Goal: Task Accomplishment & Management: Manage account settings

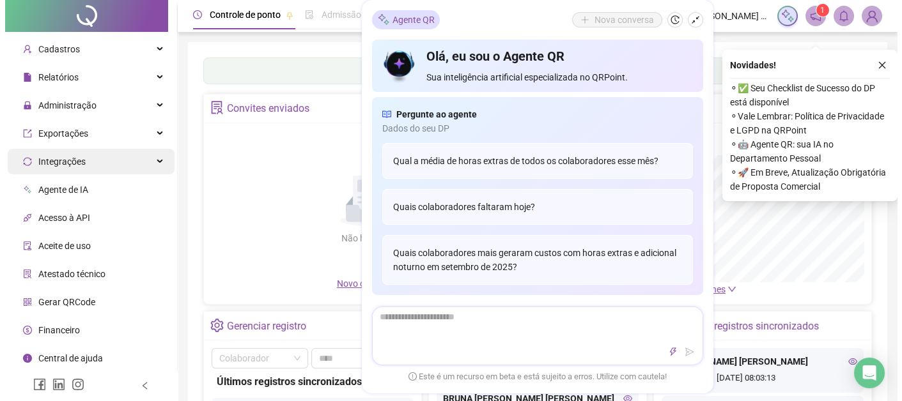
scroll to position [63, 0]
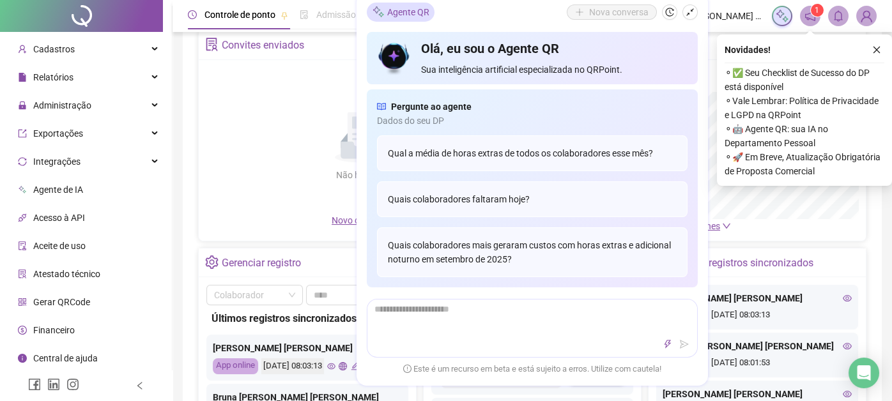
click at [81, 297] on span "Gerar QRCode" at bounding box center [61, 302] width 57 height 10
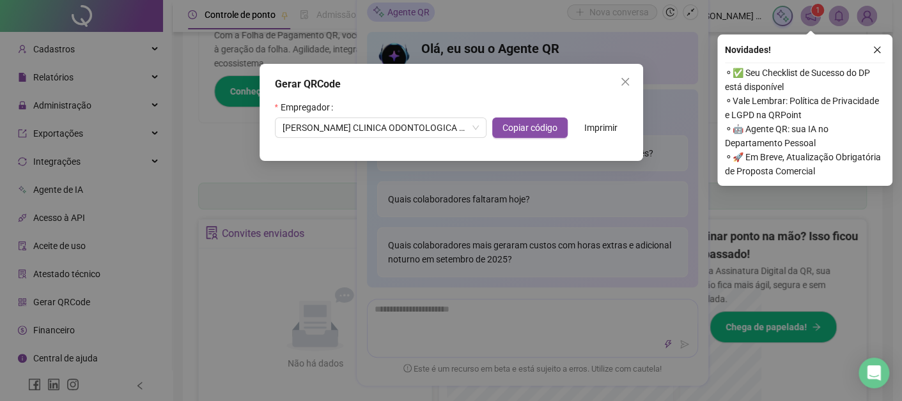
scroll to position [252, 0]
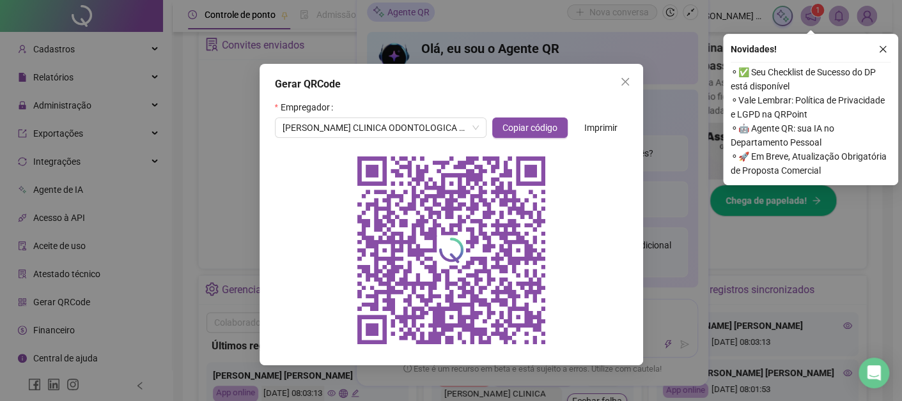
drag, startPoint x: 627, startPoint y: 79, endPoint x: 627, endPoint y: 94, distance: 14.7
click at [627, 79] on icon "close" at bounding box center [625, 82] width 10 height 10
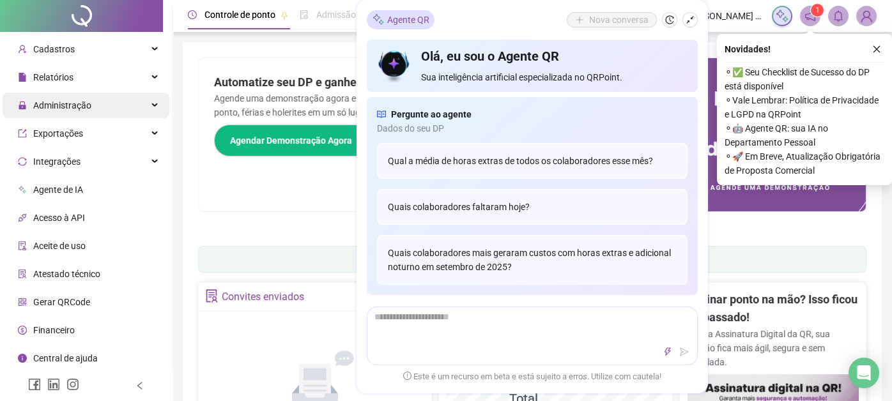
click at [98, 114] on div "Administração" at bounding box center [86, 106] width 167 height 26
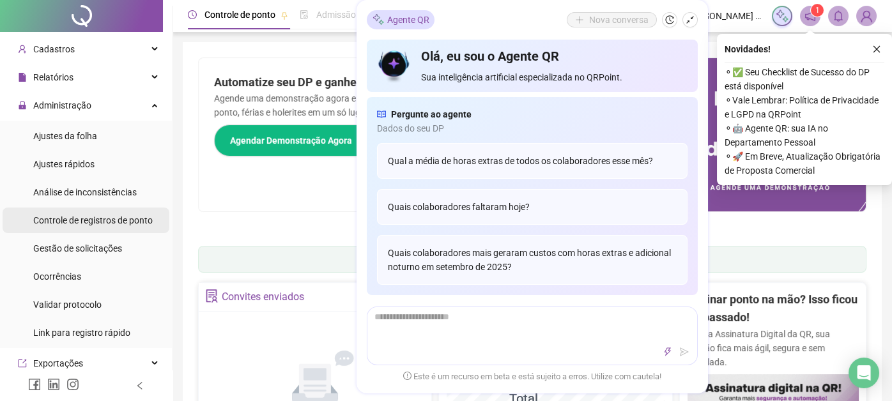
click at [122, 218] on span "Controle de registros de ponto" at bounding box center [92, 220] width 119 height 10
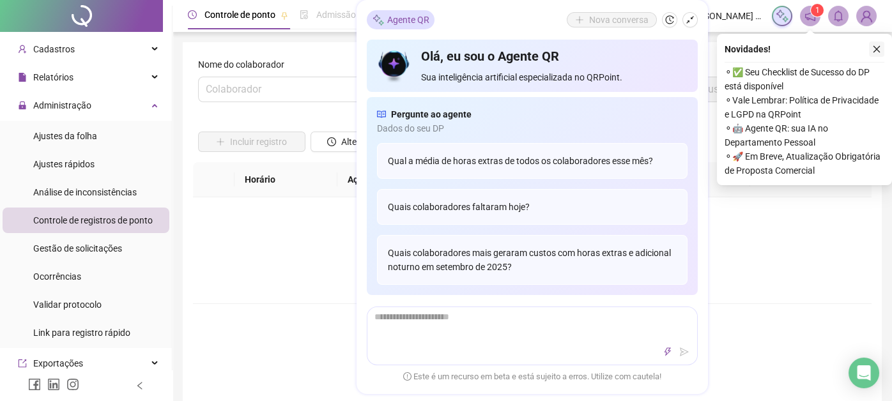
click at [877, 45] on icon "close" at bounding box center [876, 49] width 9 height 9
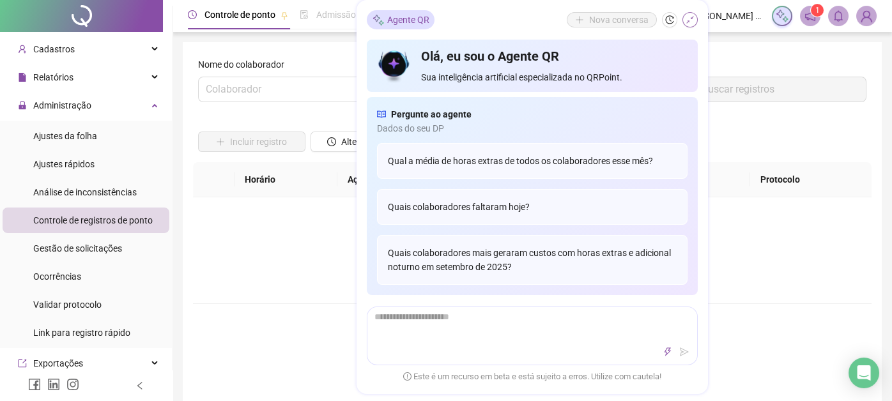
click at [689, 22] on icon "shrink" at bounding box center [690, 19] width 9 height 9
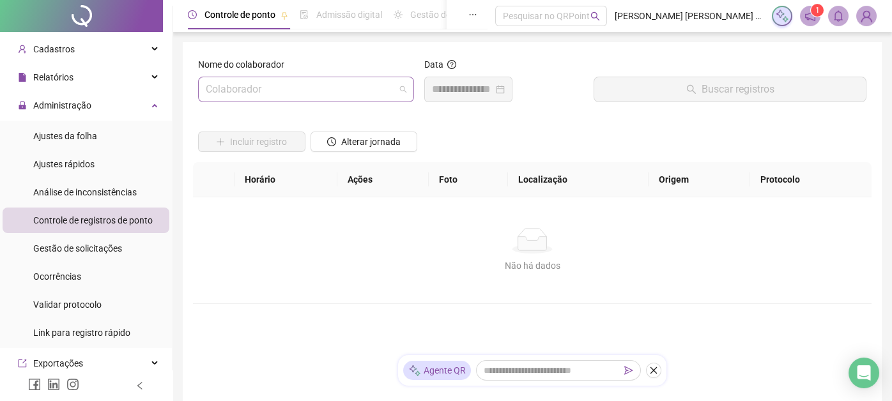
click at [339, 93] on input "search" at bounding box center [300, 89] width 189 height 24
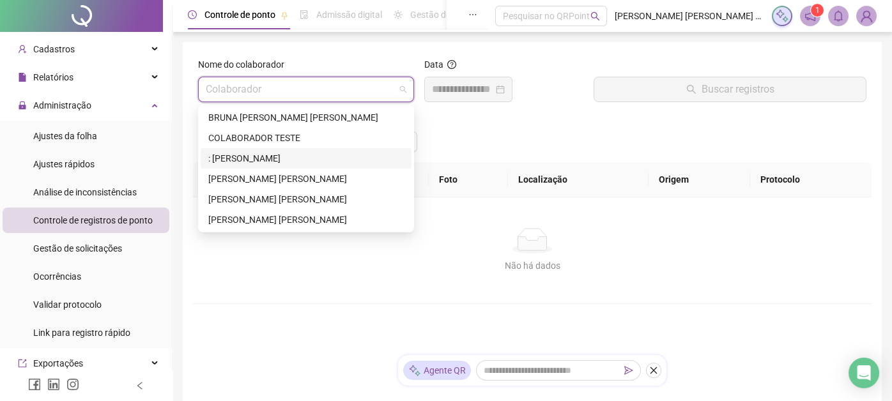
click at [278, 154] on div ": [PERSON_NAME]" at bounding box center [306, 158] width 196 height 14
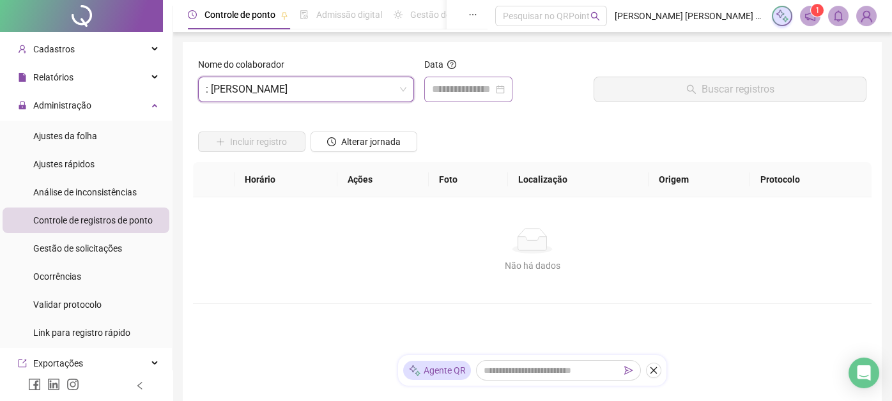
click at [505, 85] on div at bounding box center [468, 89] width 73 height 15
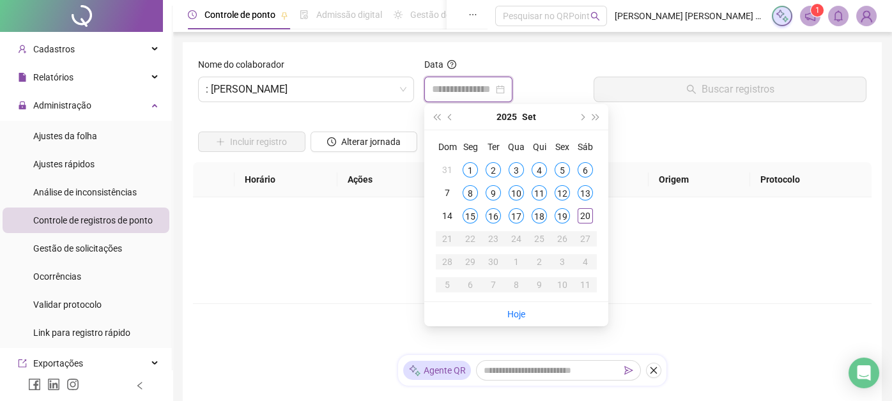
type input "**********"
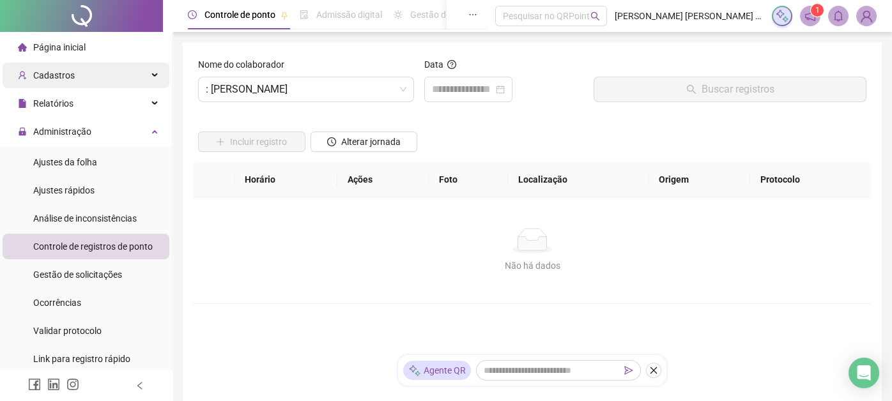
click at [128, 65] on div "Cadastros" at bounding box center [86, 76] width 167 height 26
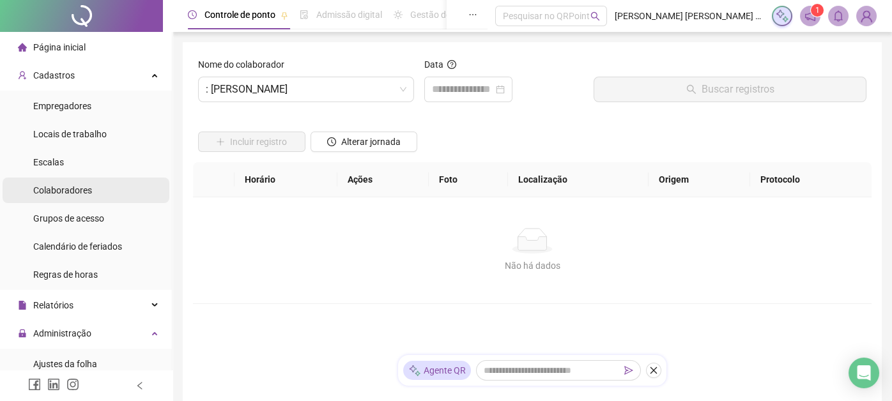
click at [63, 188] on span "Colaboradores" at bounding box center [62, 190] width 59 height 10
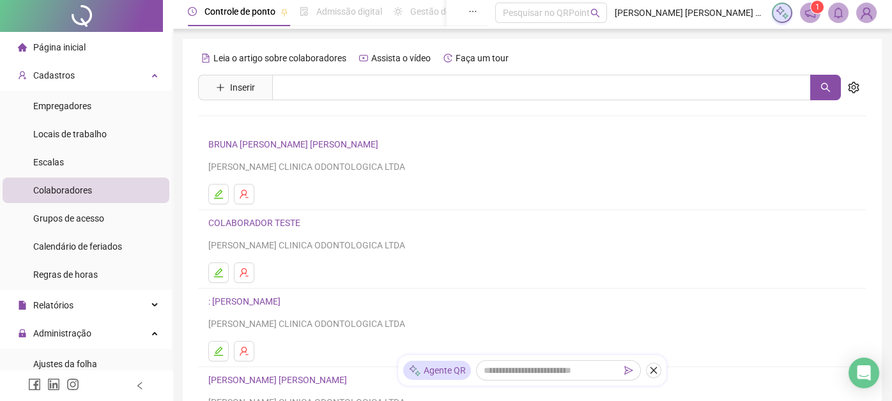
scroll to position [128, 0]
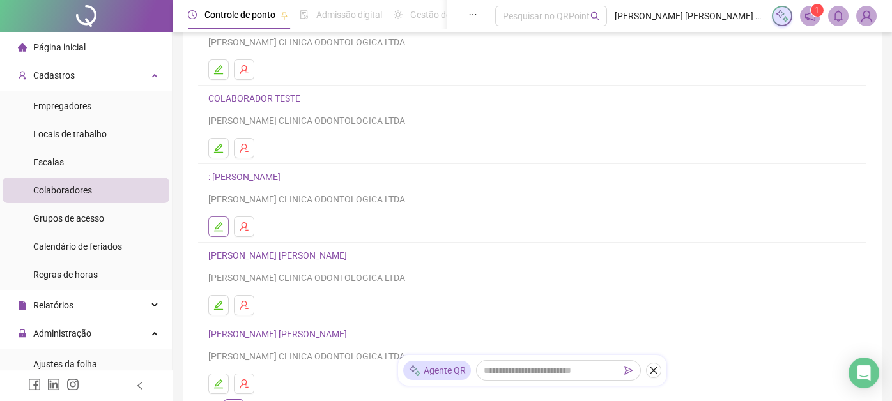
click at [219, 227] on icon "edit" at bounding box center [218, 226] width 9 height 9
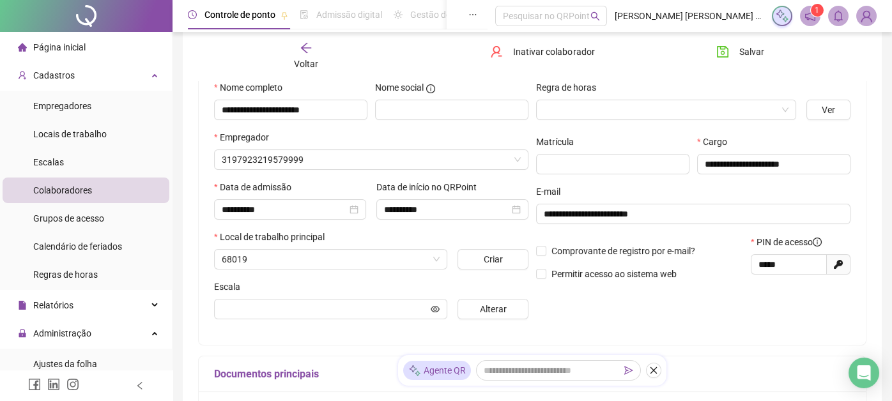
scroll to position [134, 0]
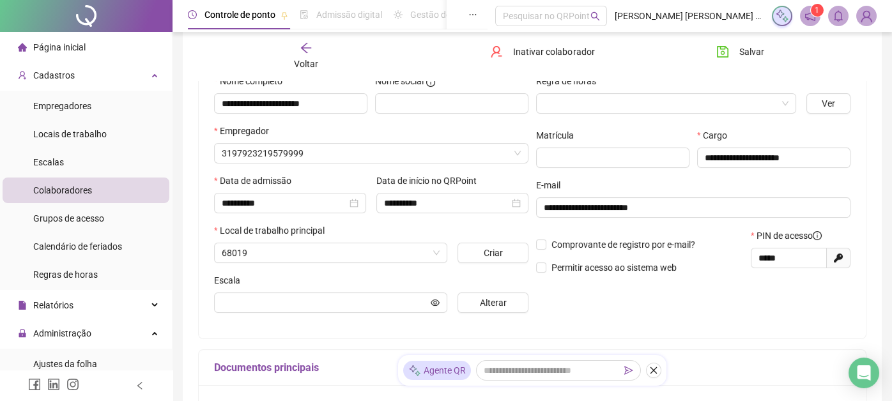
type input "**********"
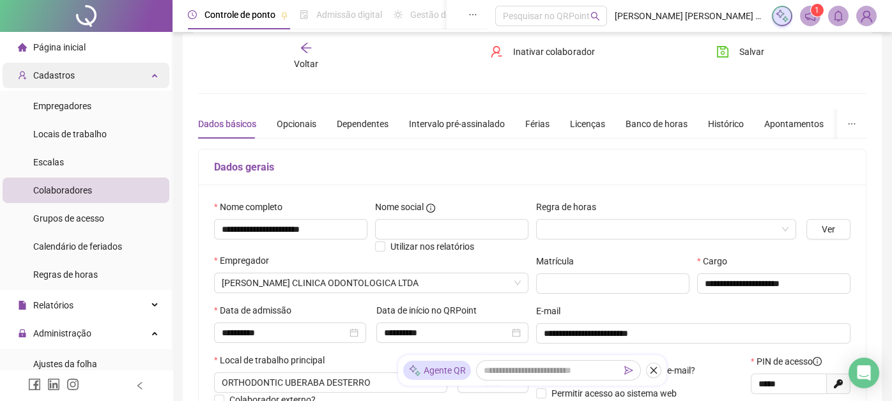
scroll to position [6, 0]
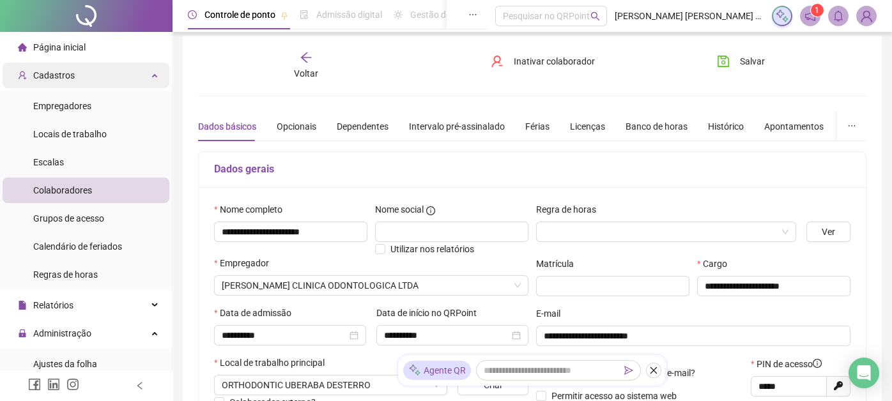
click at [146, 72] on div "Cadastros" at bounding box center [86, 76] width 167 height 26
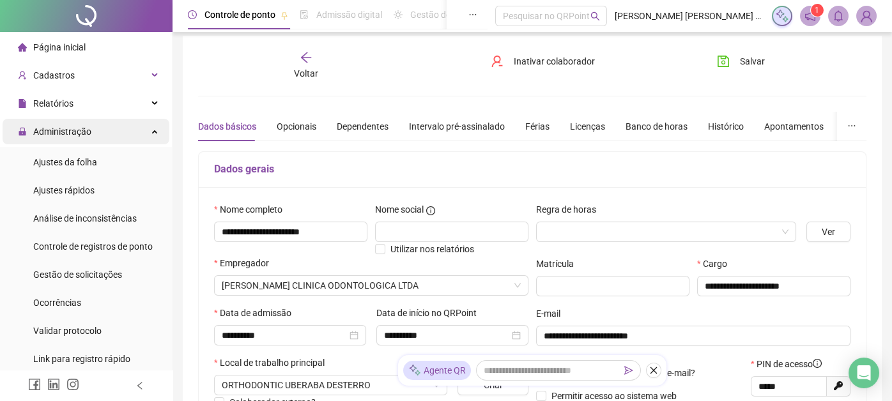
click at [123, 132] on div "Administração" at bounding box center [86, 132] width 167 height 26
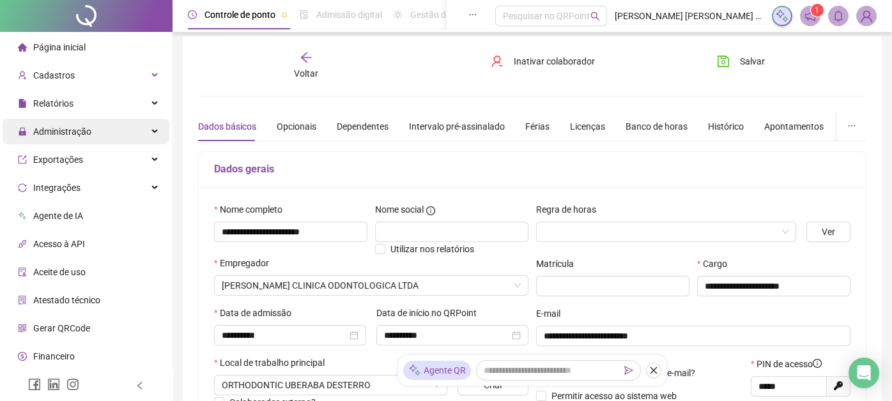
click at [123, 132] on div "Administração" at bounding box center [86, 132] width 167 height 26
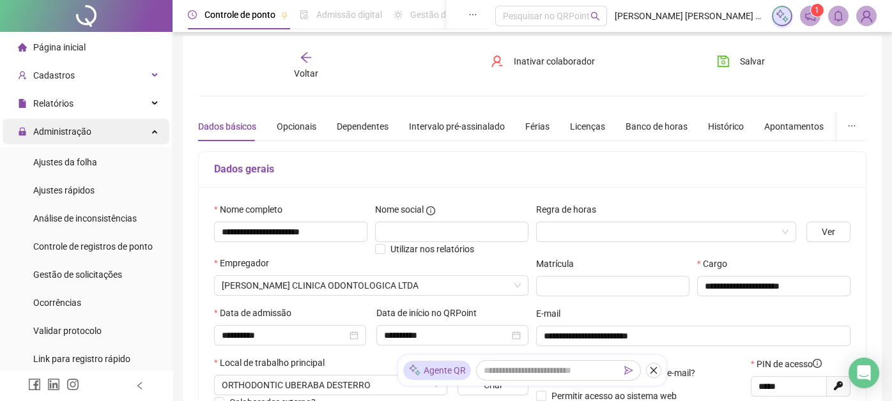
click at [135, 130] on div "Administração" at bounding box center [86, 132] width 167 height 26
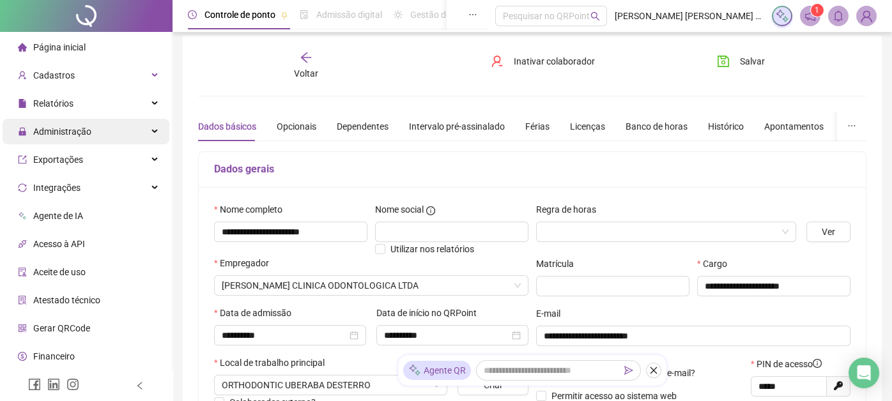
click at [127, 130] on div "Administração" at bounding box center [86, 132] width 167 height 26
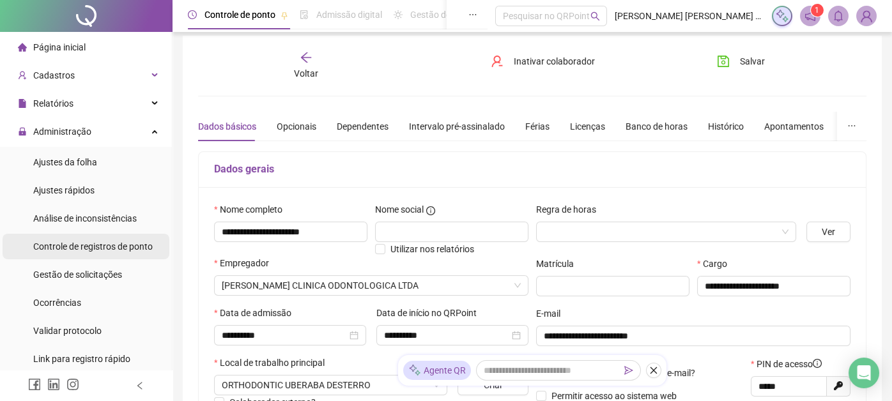
click at [112, 238] on div "Controle de registros de ponto" at bounding box center [92, 247] width 119 height 26
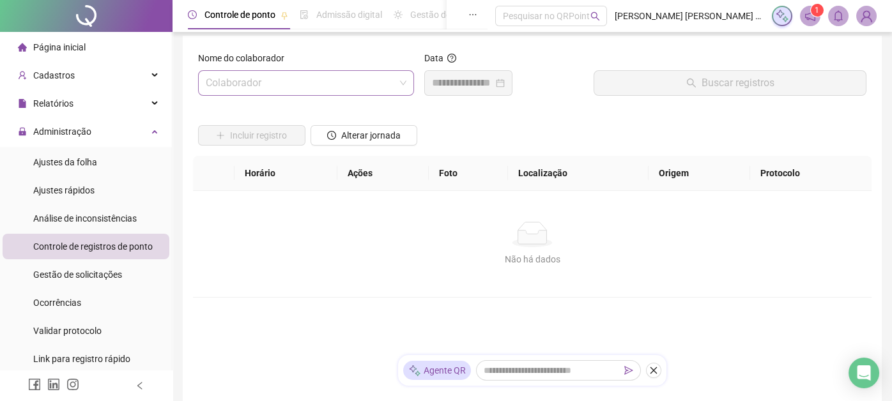
click at [365, 88] on input "search" at bounding box center [300, 83] width 189 height 24
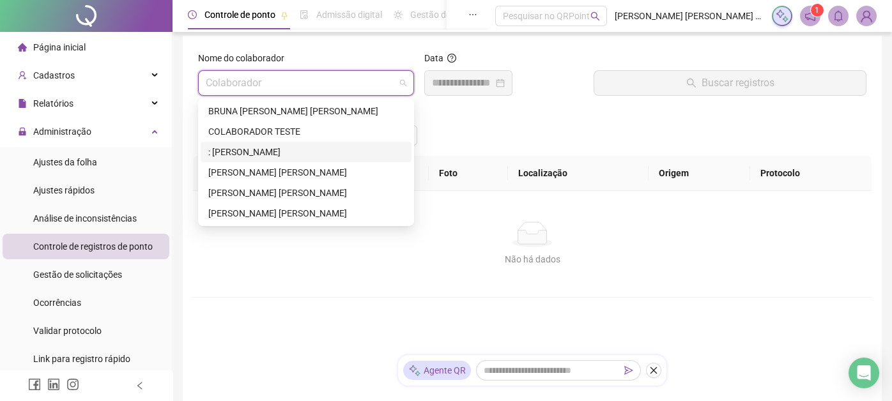
click at [292, 153] on div ": [PERSON_NAME]" at bounding box center [306, 152] width 196 height 14
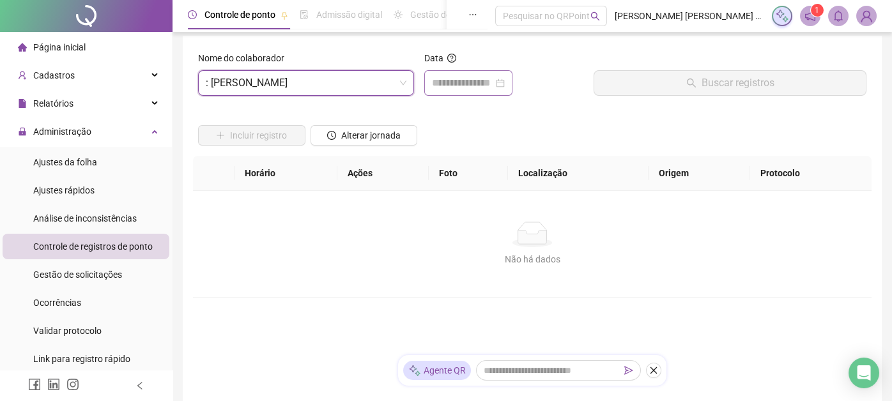
click at [505, 81] on div at bounding box center [468, 82] width 73 height 15
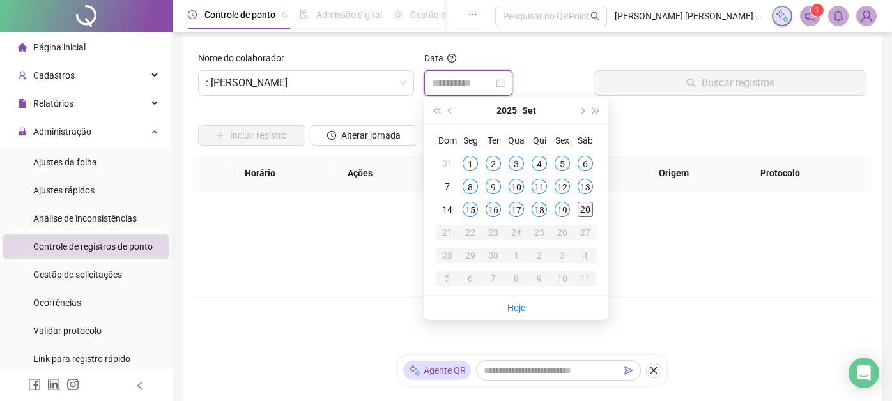
type input "**********"
click at [585, 208] on div "20" at bounding box center [585, 209] width 15 height 15
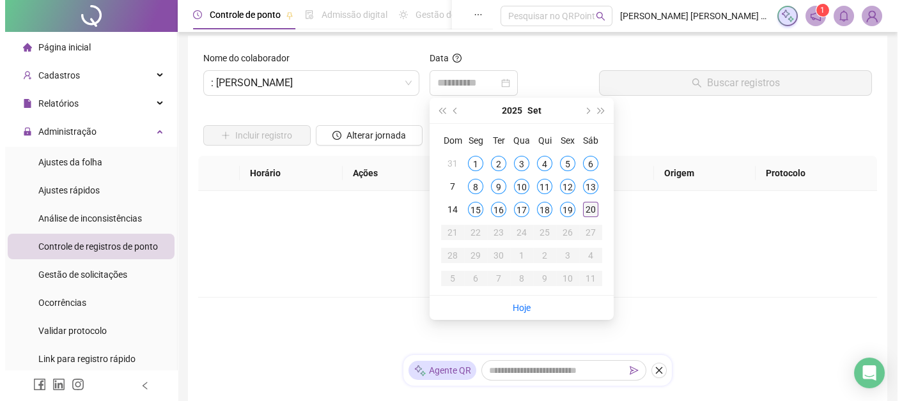
scroll to position [3, 0]
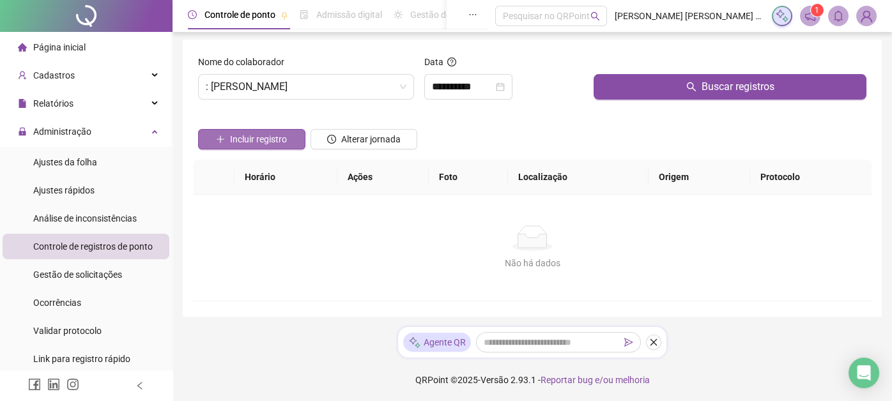
click at [282, 139] on span "Incluir registro" at bounding box center [258, 139] width 57 height 14
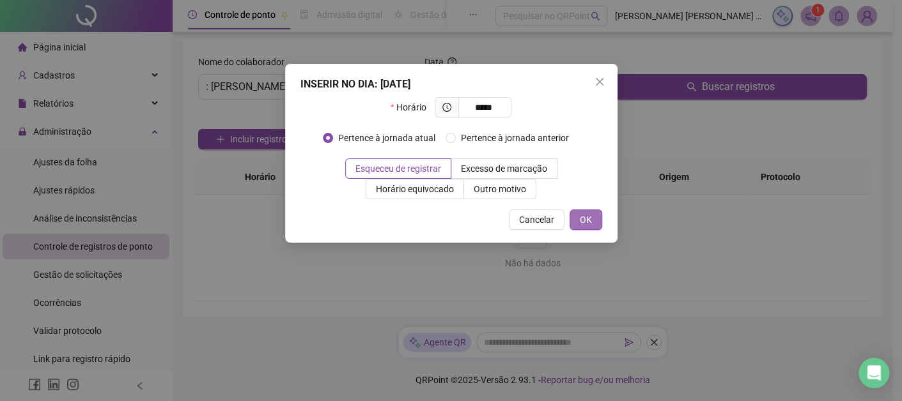
type input "*****"
click at [583, 219] on span "OK" at bounding box center [586, 220] width 12 height 14
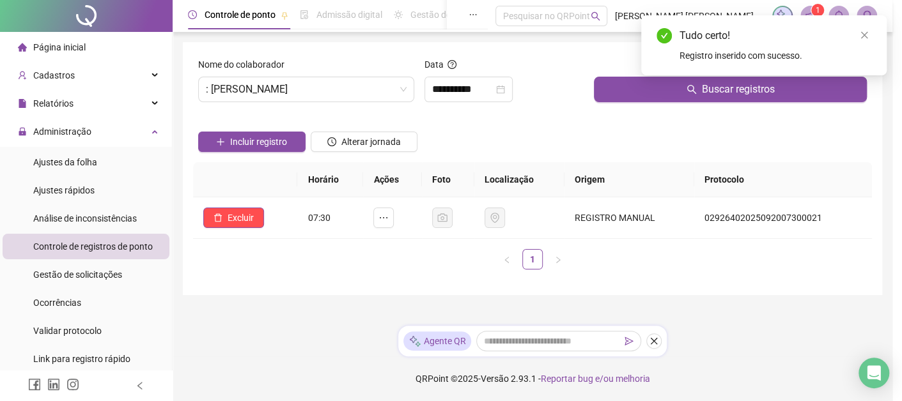
scroll to position [0, 0]
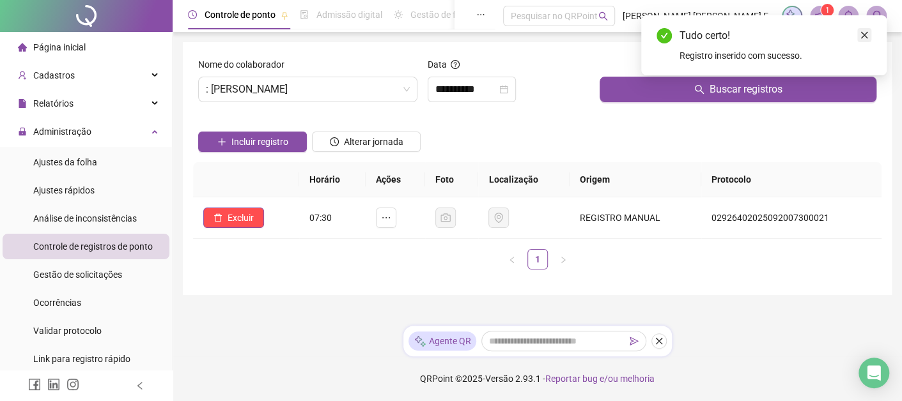
click at [861, 35] on icon "close" at bounding box center [863, 35] width 9 height 9
